Goal: Transaction & Acquisition: Purchase product/service

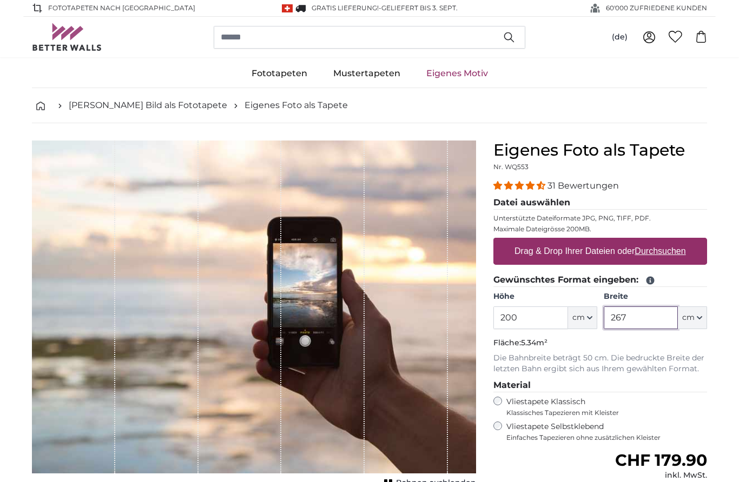
click at [671, 315] on input "267" at bounding box center [640, 318] width 74 height 23
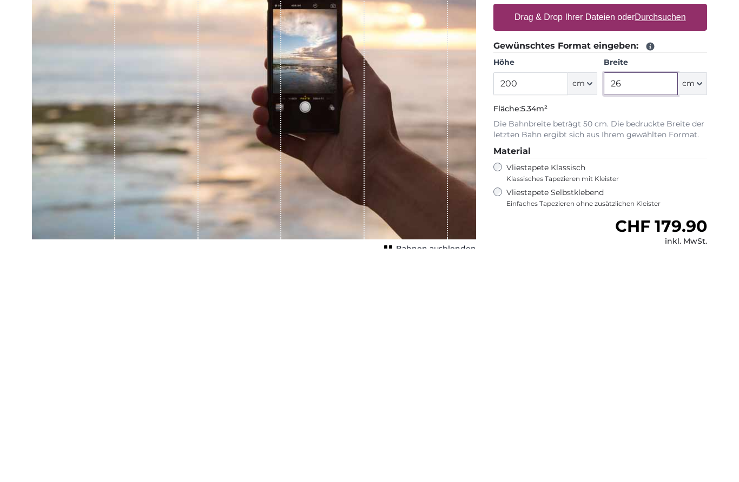
type input "2"
type input "400"
click at [705, 179] on div "31 Bewertungen Datei auswählen Unterstützte Dateiformate JPG, PNG, TIFF, PDF. M…" at bounding box center [600, 310] width 214 height 263
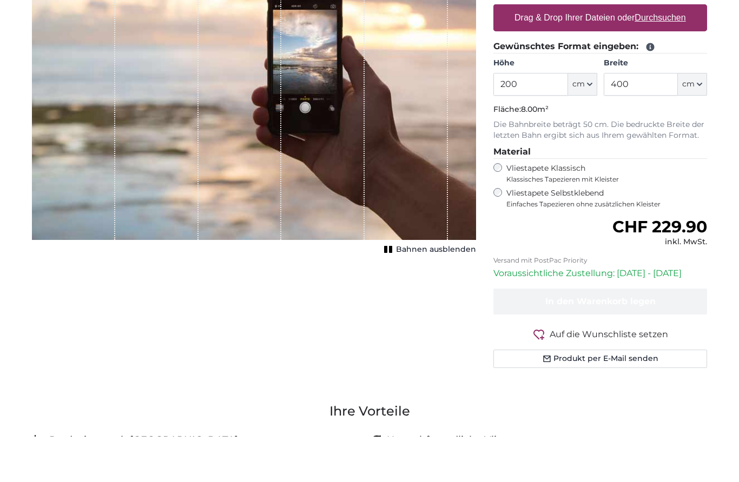
click at [584, 234] on label "Vliestapete Selbstklebend Einfaches Tapezieren ohne zusätzlichen Kleister" at bounding box center [606, 244] width 201 height 21
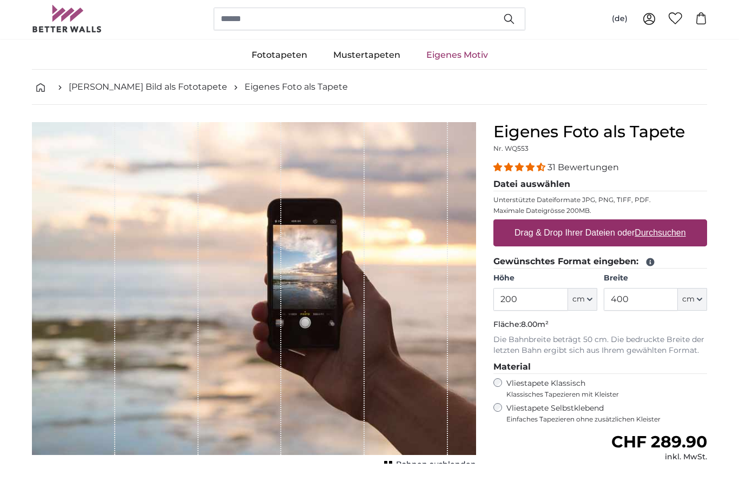
click at [680, 241] on label "Drag & Drop Ihrer Dateien oder Durchsuchen" at bounding box center [600, 252] width 180 height 22
click at [680, 238] on input "Drag & Drop Ihrer Dateien oder Durchsuchen" at bounding box center [600, 239] width 214 height 3
type input "**********"
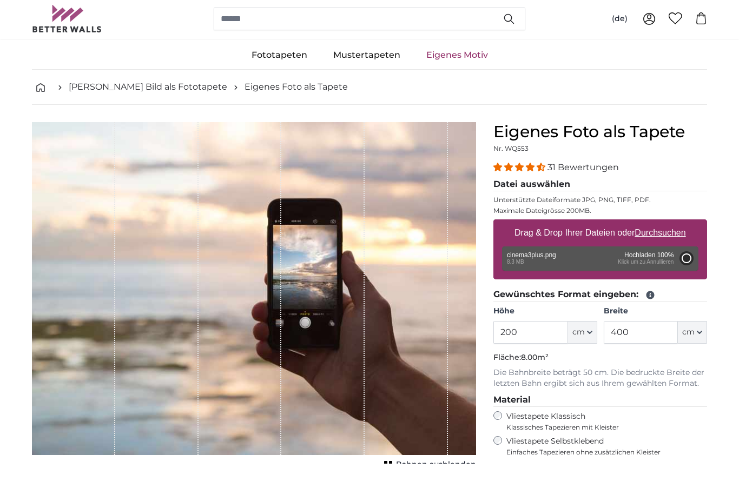
type input "137"
type input "180.8"
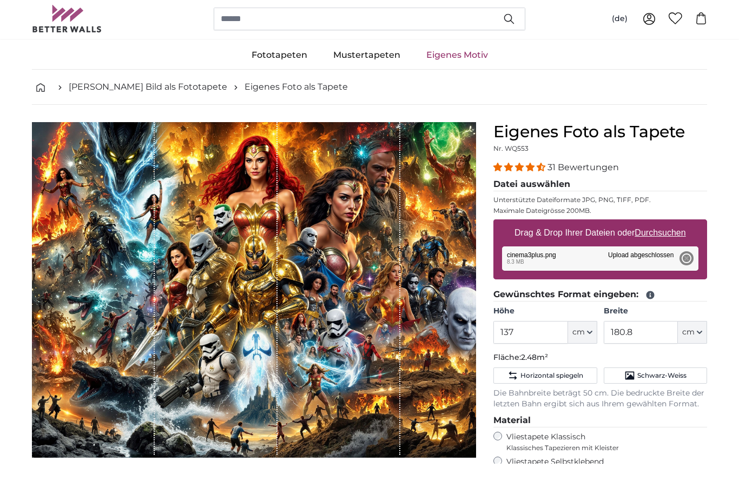
scroll to position [16, 0]
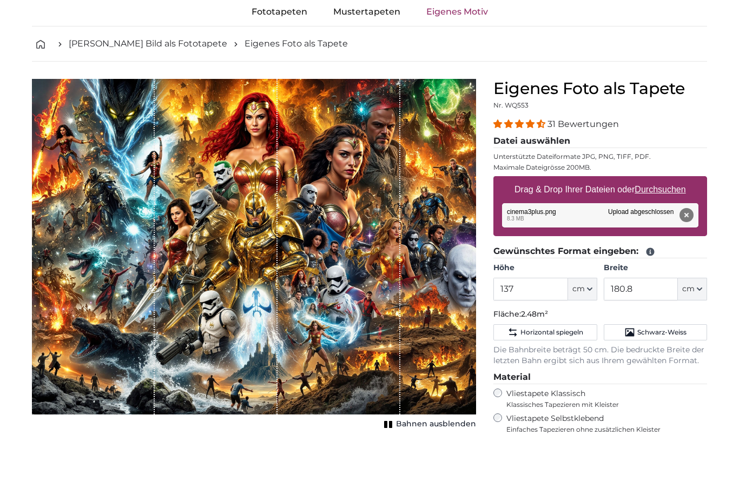
click at [691, 254] on button "Entfernen" at bounding box center [686, 261] width 14 height 14
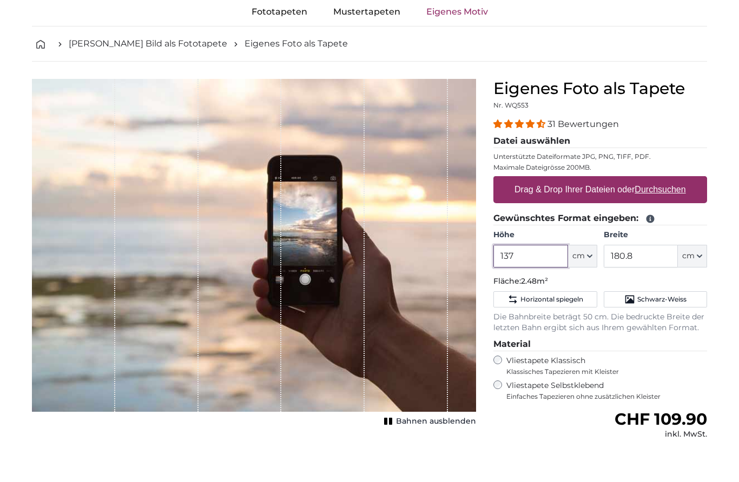
click at [554, 290] on input "137" at bounding box center [530, 301] width 74 height 23
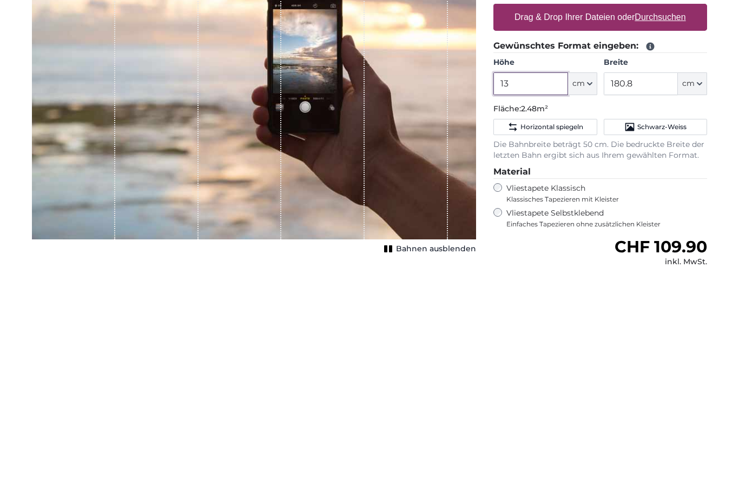
type input "1"
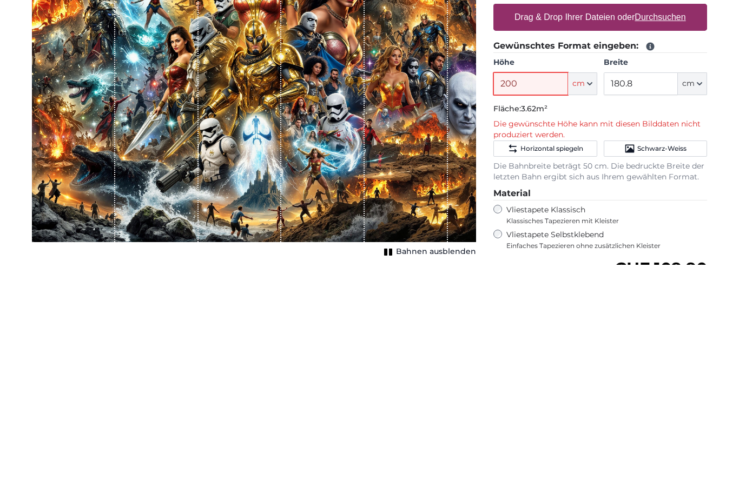
type input "200"
click at [662, 290] on input "180.8" at bounding box center [640, 301] width 74 height 23
type input "1"
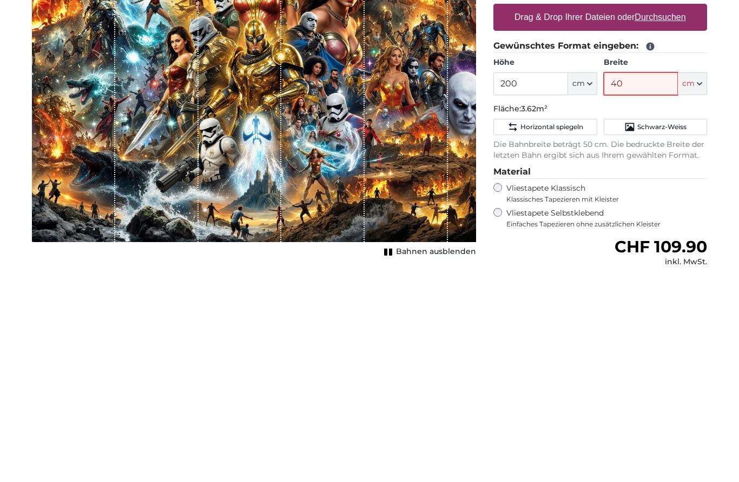
type input "400"
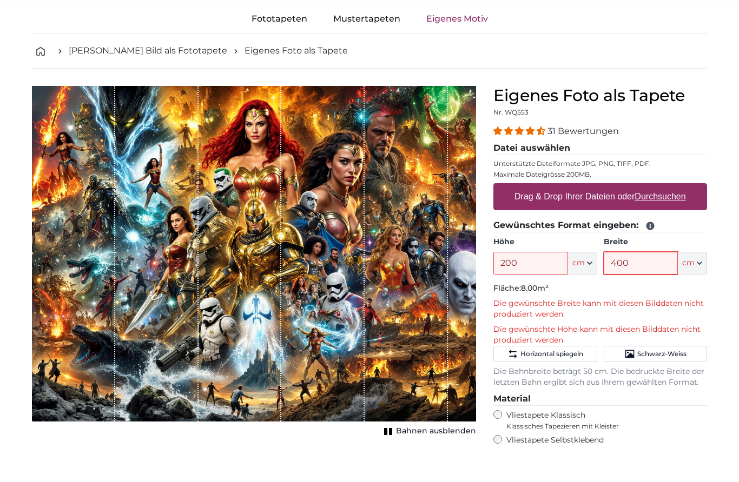
scroll to position [9, 0]
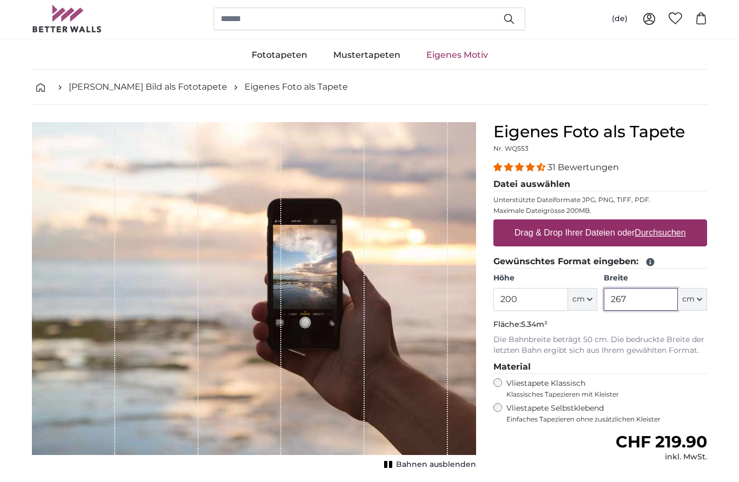
click at [649, 309] on input "267" at bounding box center [640, 308] width 74 height 23
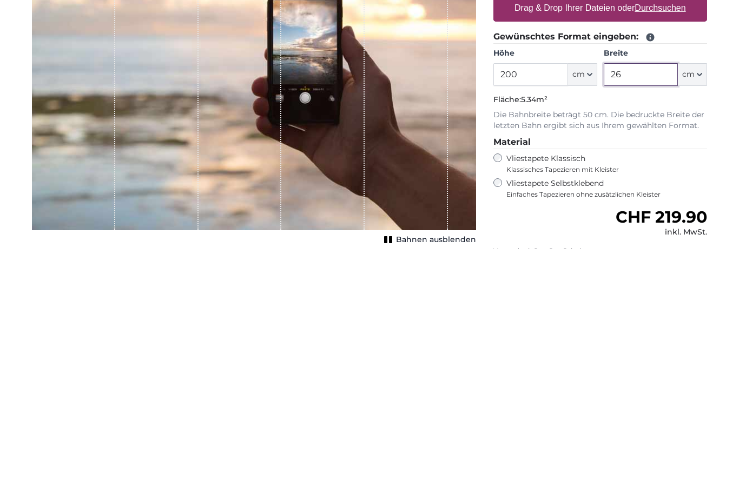
type input "2"
type input "400"
click at [706, 370] on legend "Material" at bounding box center [600, 377] width 214 height 14
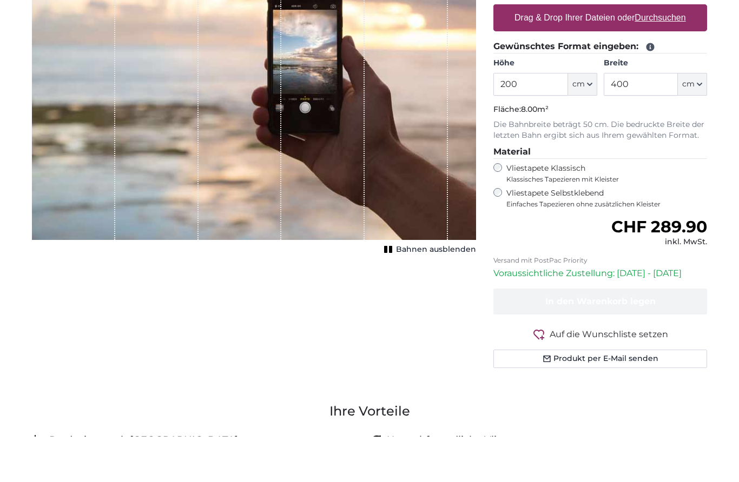
click at [680, 58] on u "Durchsuchen" at bounding box center [660, 62] width 51 height 9
click at [680, 50] on input "Drag & Drop Ihrer Dateien oder Durchsuchen" at bounding box center [600, 51] width 214 height 3
type input "**********"
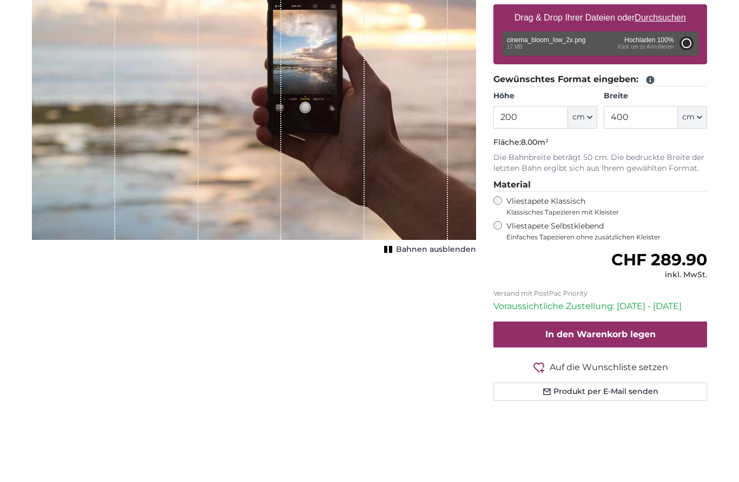
type input "188"
type input "336.5"
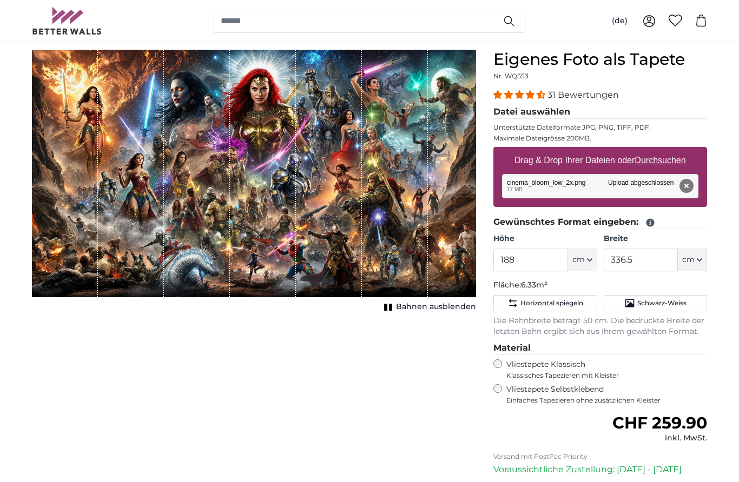
scroll to position [91, 0]
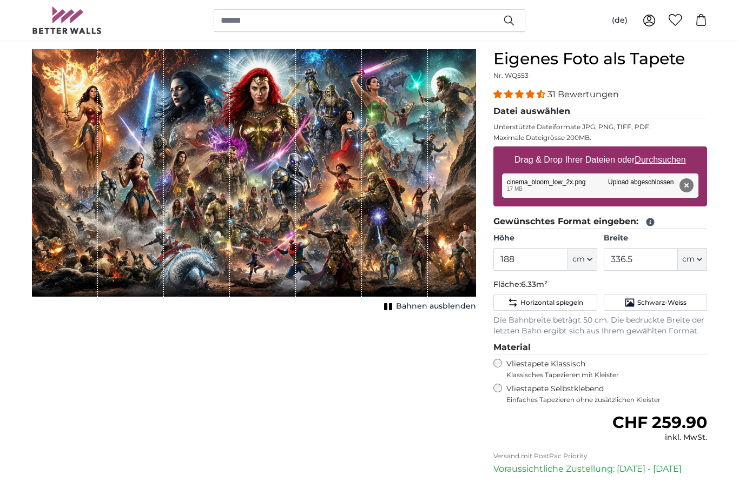
click at [94, 230] on div "1 of 1" at bounding box center [65, 173] width 66 height 248
